Goal: Book appointment/travel/reservation

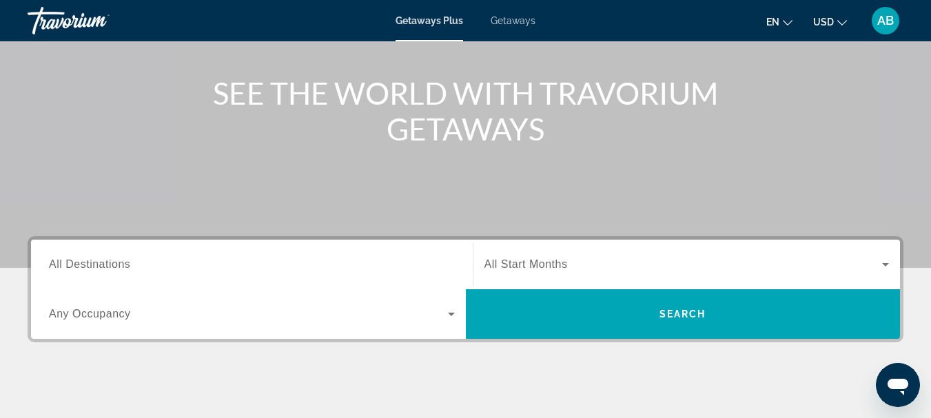
scroll to position [169, 0]
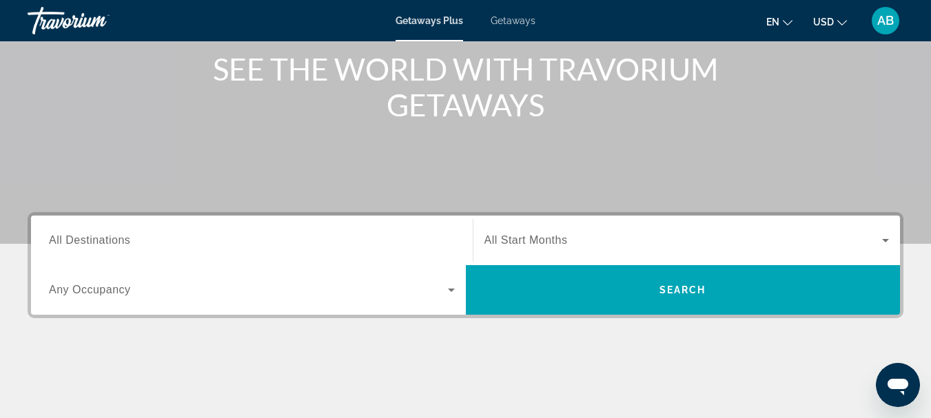
click at [17, 318] on div "Destination All Destinations Start Month All Start Months Occupancy Any Occupan…" at bounding box center [465, 334] width 931 height 244
click at [282, 235] on input "Destination All Destinations" at bounding box center [252, 241] width 406 height 17
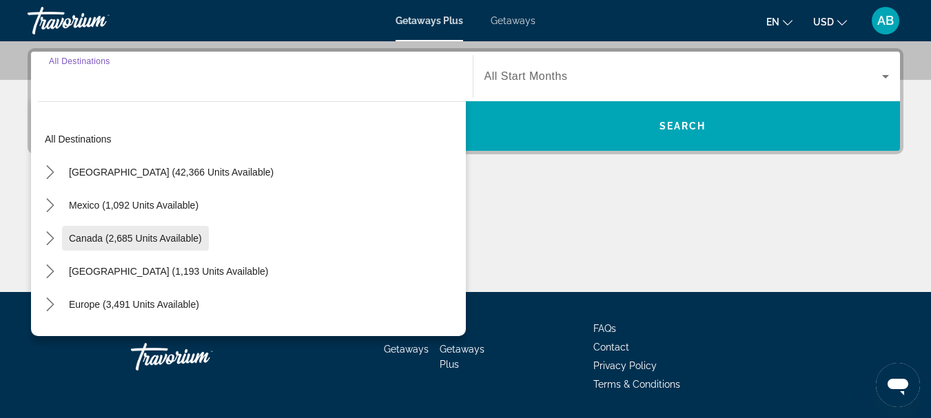
scroll to position [337, 0]
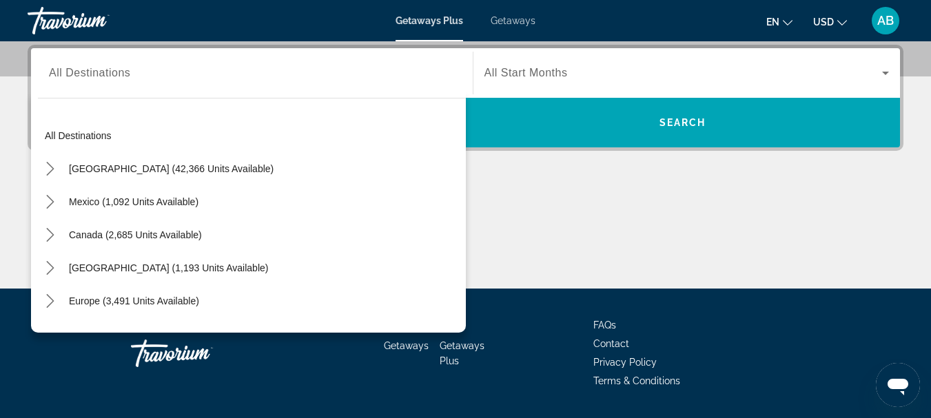
click at [0, 216] on div "Destination All Destinations All destinations [GEOGRAPHIC_DATA] (42,366 units a…" at bounding box center [465, 167] width 931 height 244
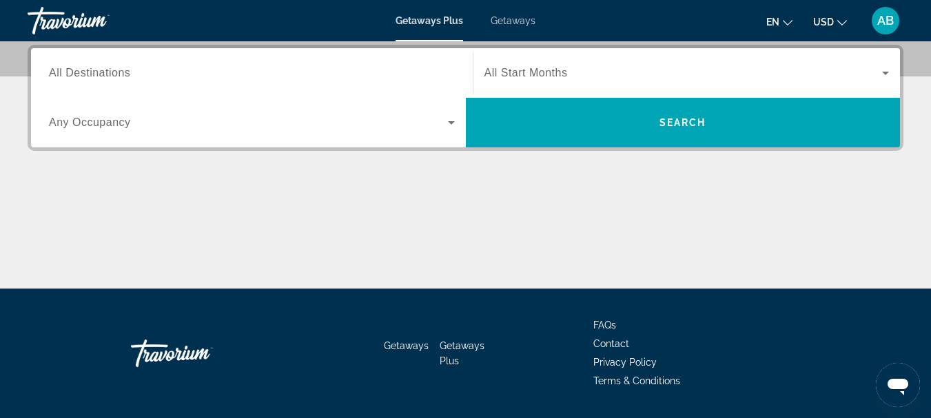
click at [0, 151] on div "Destination All Destinations Start Month All Start Months Occupancy Any Occupan…" at bounding box center [465, 167] width 931 height 244
click at [0, 141] on div "Destination All Destinations Start Month All Start Months Occupancy Any Occupan…" at bounding box center [465, 167] width 931 height 244
click at [87, 77] on span "All Destinations" at bounding box center [89, 73] width 81 height 12
click at [87, 77] on input "Destination All Destinations" at bounding box center [252, 73] width 406 height 17
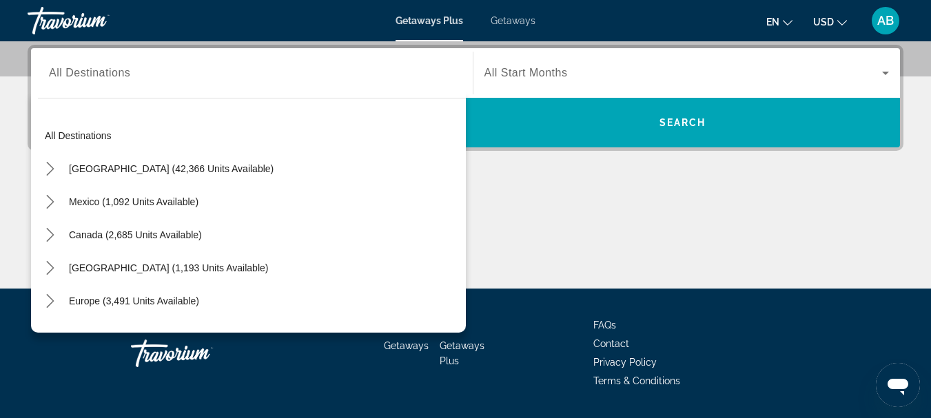
click at [12, 108] on div "Destination All Destinations All destinations [GEOGRAPHIC_DATA] (42,366 units a…" at bounding box center [465, 167] width 931 height 244
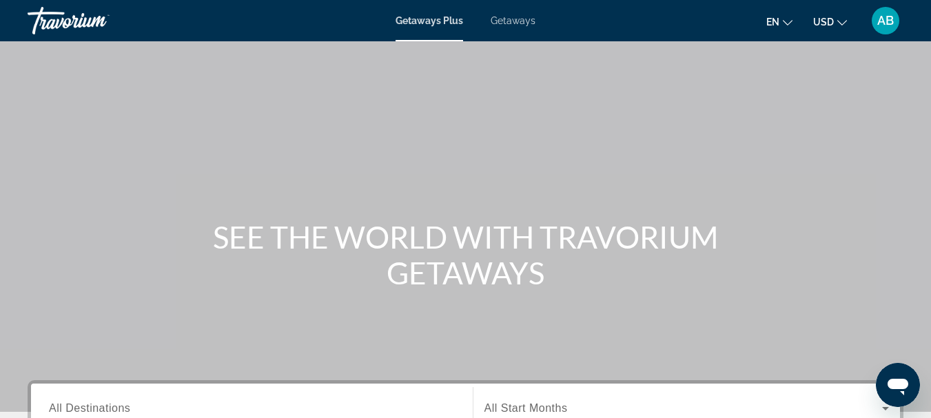
scroll to position [0, 0]
